Goal: Task Accomplishment & Management: Manage account settings

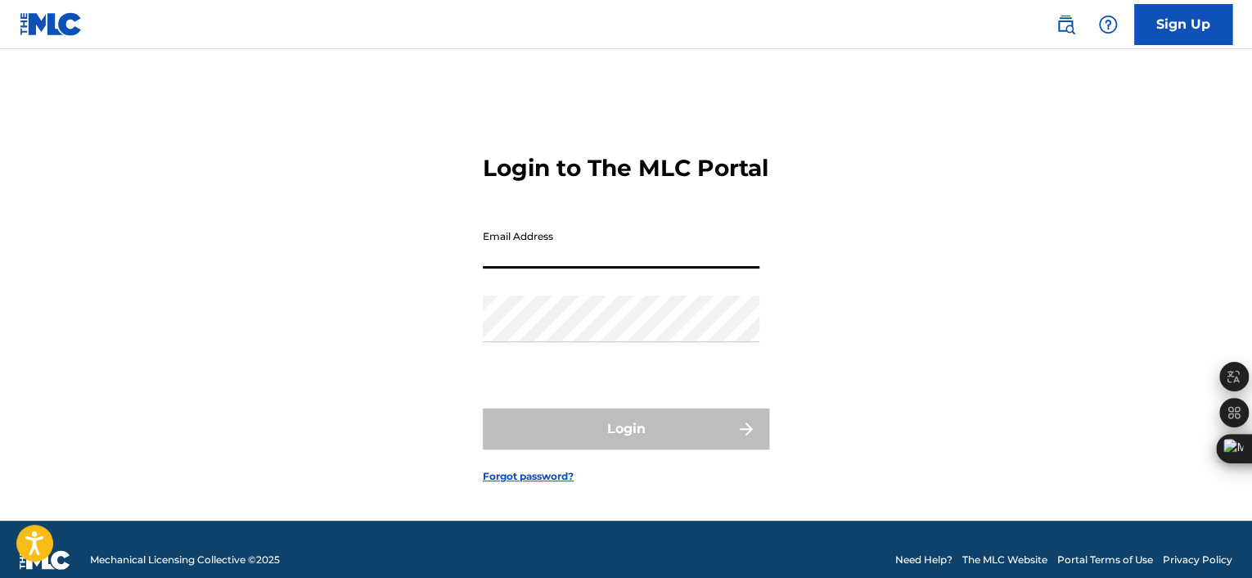
type input "[EMAIL_ADDRESS][DOMAIN_NAME]"
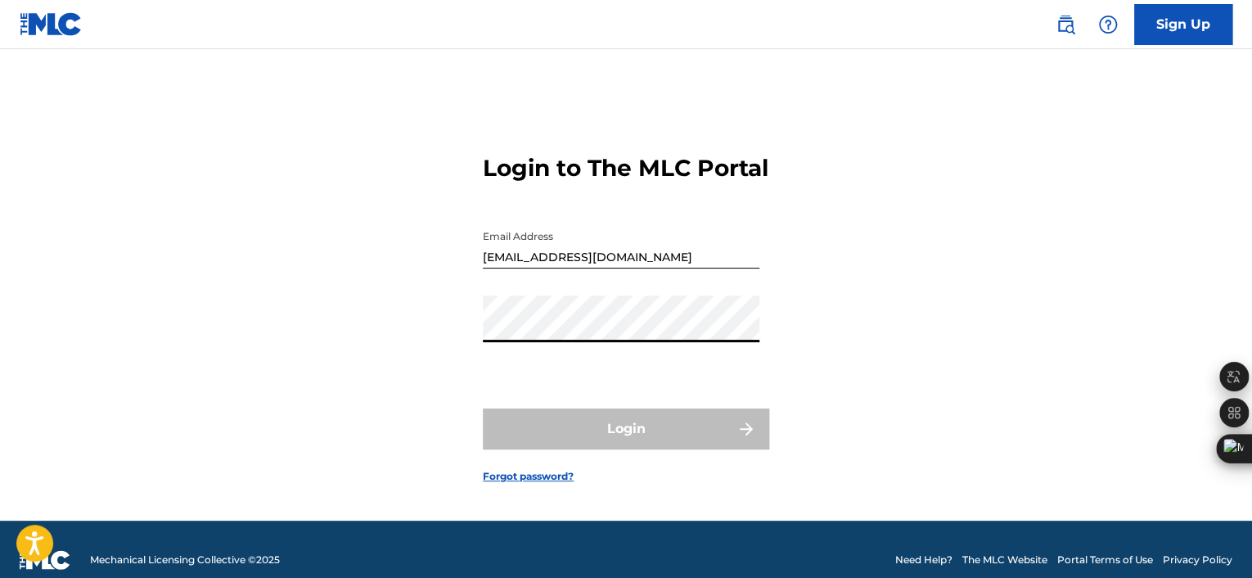
click at [421, 320] on div "Login to The MLC Portal Email Address [EMAIL_ADDRESS][DOMAIN_NAME] Password Log…" at bounding box center [626, 305] width 1146 height 430
click at [534, 268] on input "[EMAIL_ADDRESS][DOMAIN_NAME]" at bounding box center [621, 245] width 277 height 47
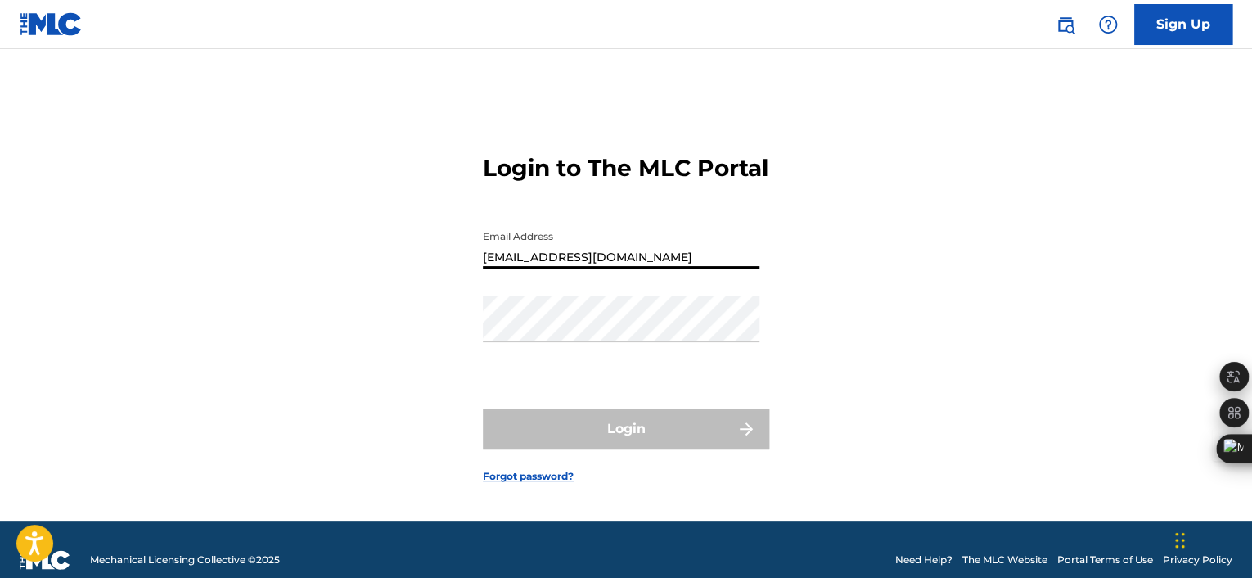
click at [342, 268] on div "Login to The MLC Portal Email Address [EMAIL_ADDRESS][DOMAIN_NAME] Password Log…" at bounding box center [626, 305] width 1146 height 430
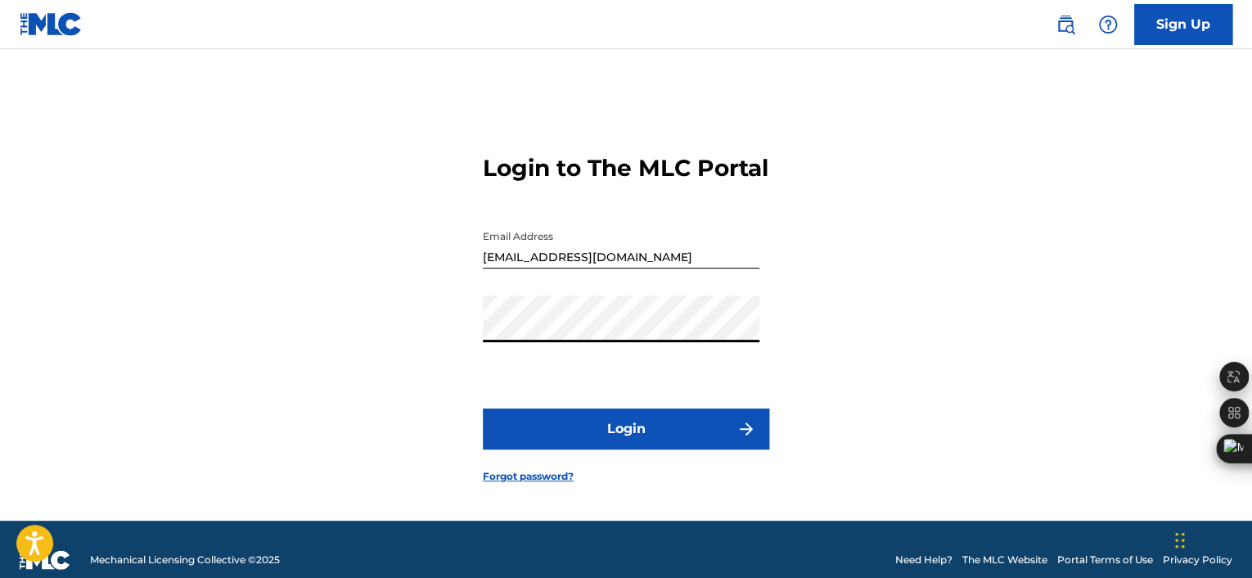
click at [618, 435] on button "Login" at bounding box center [626, 428] width 286 height 41
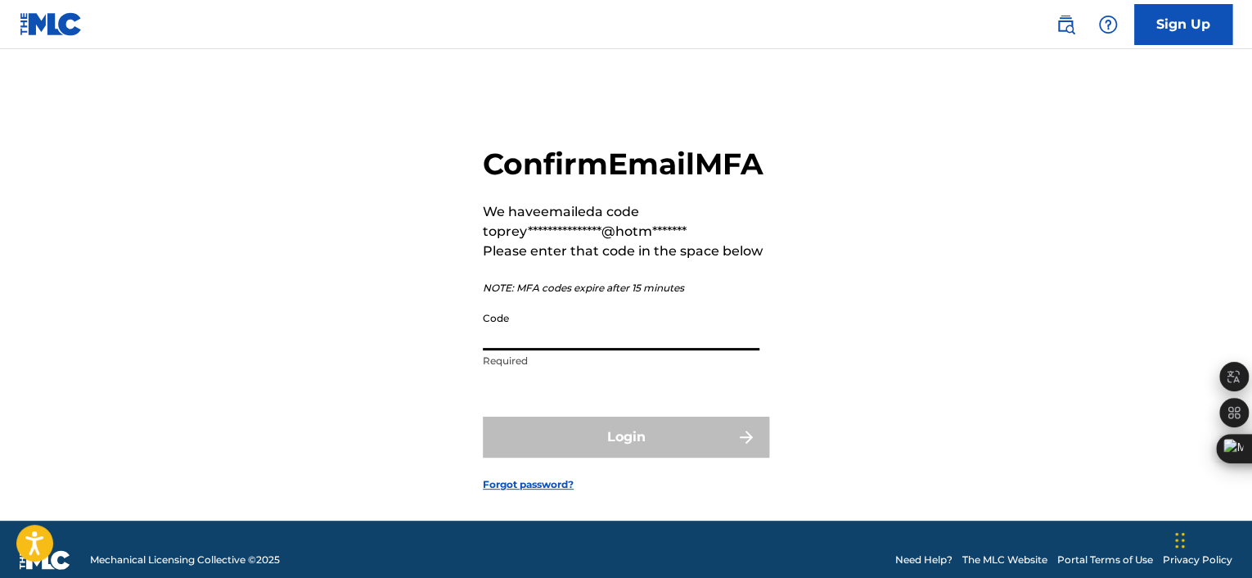
paste input "286730"
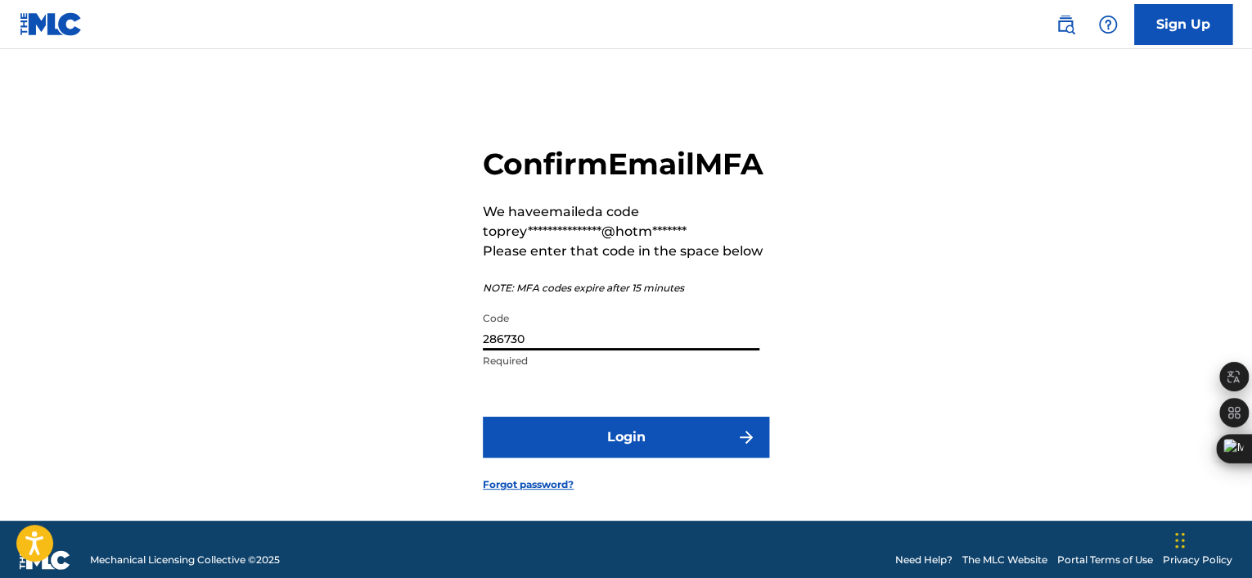
type input "286730"
click at [655, 457] on button "Login" at bounding box center [626, 437] width 286 height 41
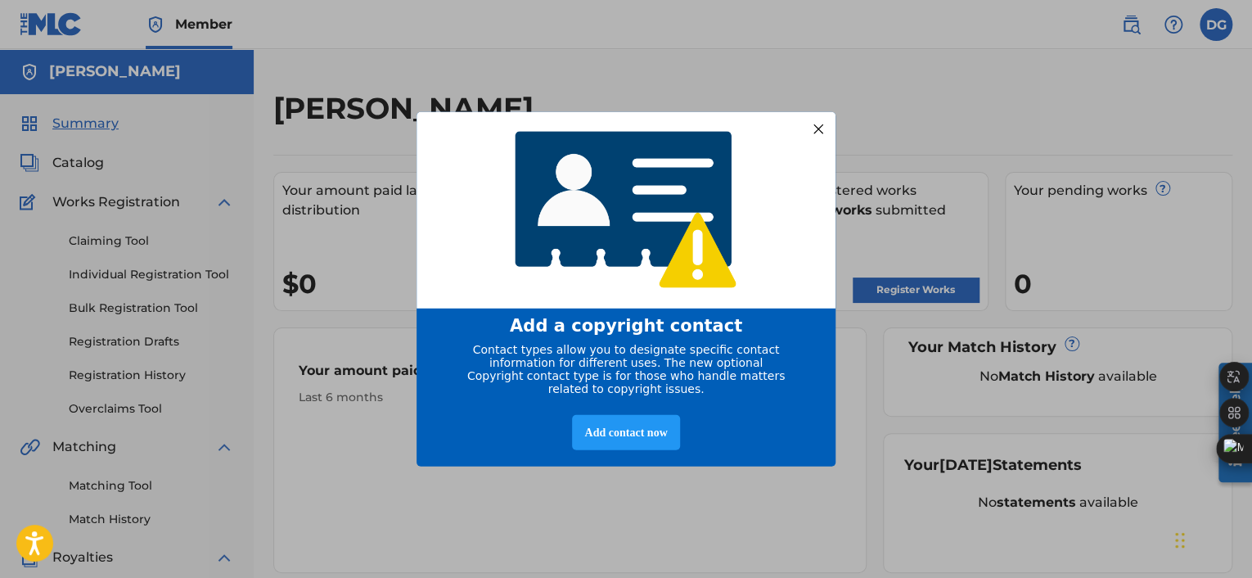
click at [819, 121] on div at bounding box center [818, 128] width 21 height 21
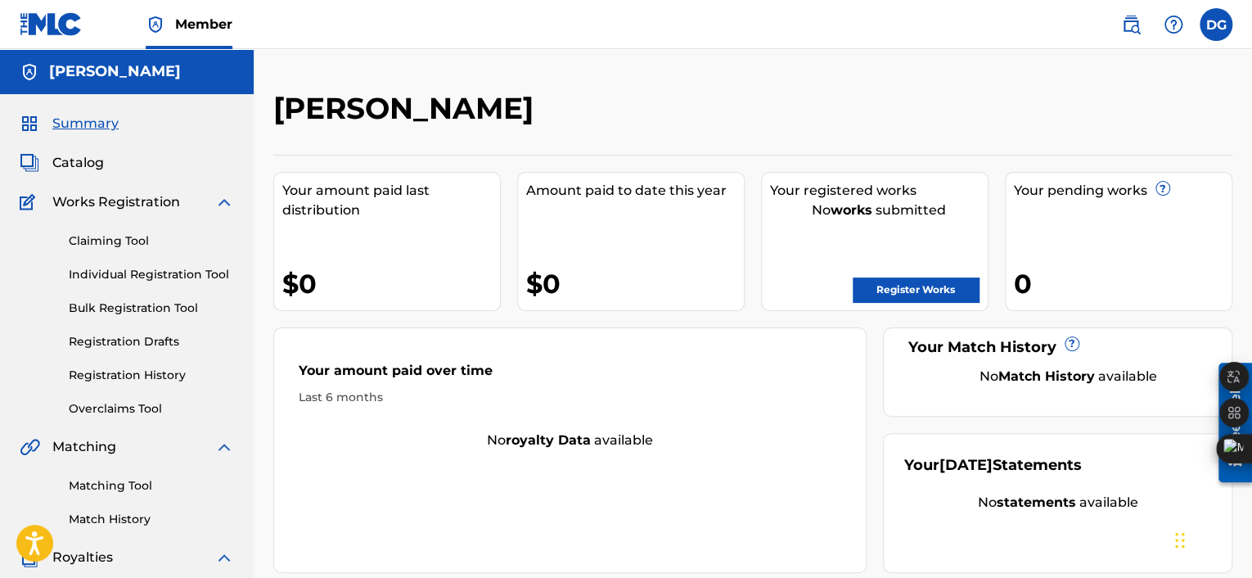
click at [128, 205] on span "Works Registration" at bounding box center [116, 202] width 128 height 20
click at [220, 201] on img at bounding box center [224, 202] width 20 height 20
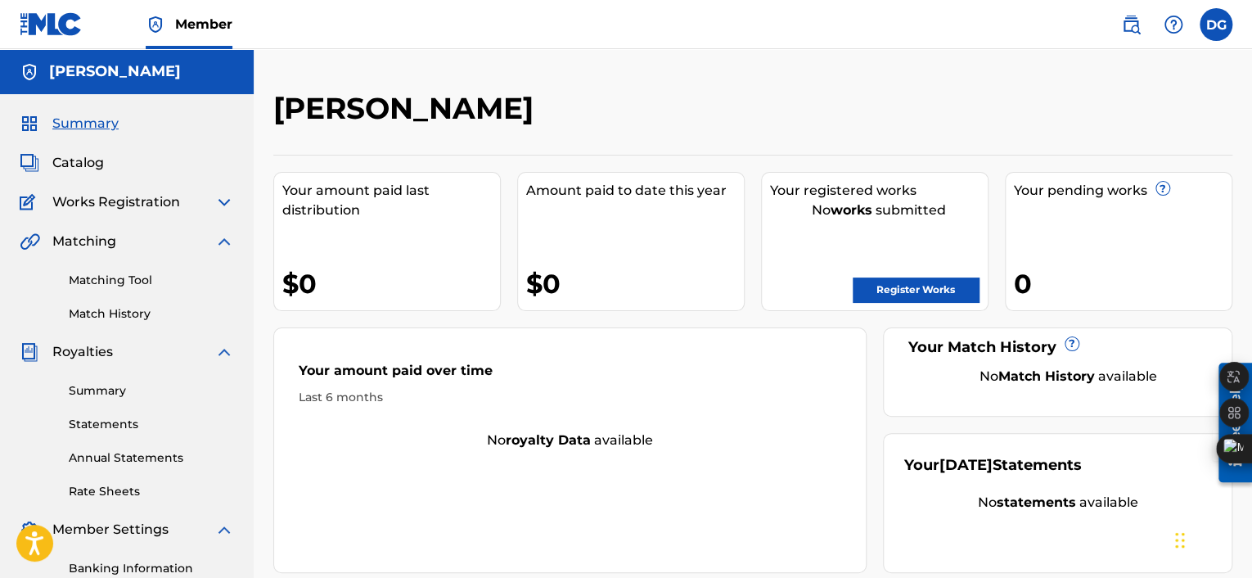
click at [223, 236] on img at bounding box center [224, 242] width 20 height 20
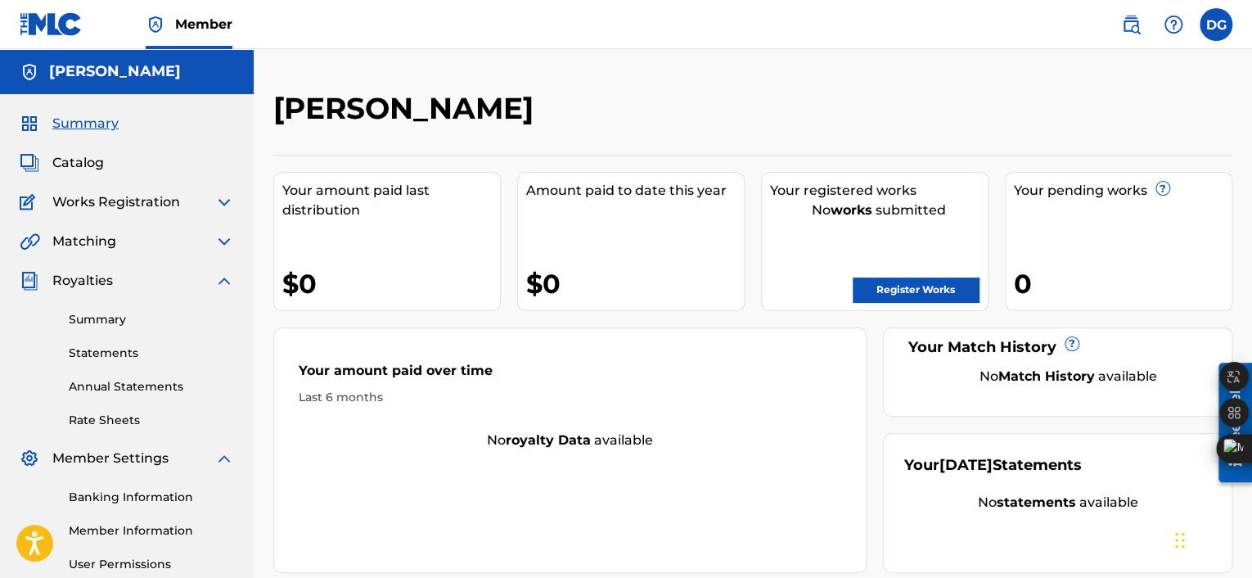
click at [223, 284] on img at bounding box center [224, 281] width 20 height 20
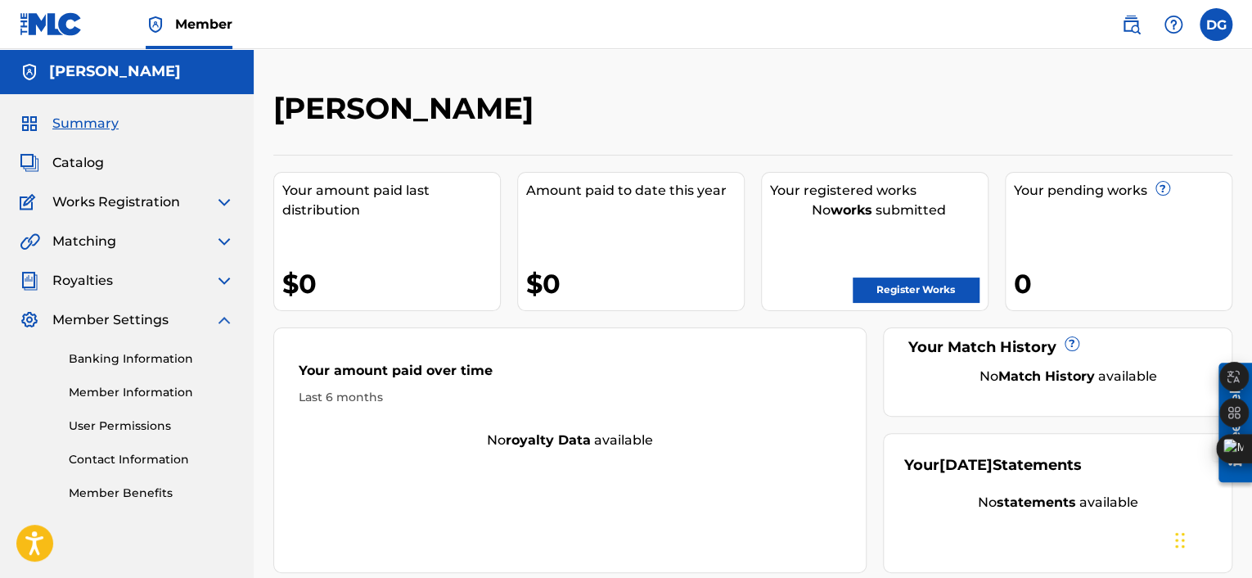
click at [218, 313] on img at bounding box center [224, 320] width 20 height 20
